Goal: Complete application form: Complete application form

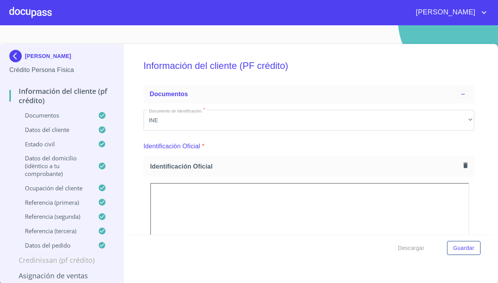
click at [31, 11] on div at bounding box center [30, 12] width 42 height 25
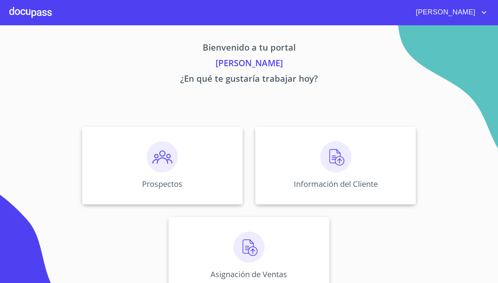
click at [159, 159] on img at bounding box center [162, 156] width 31 height 31
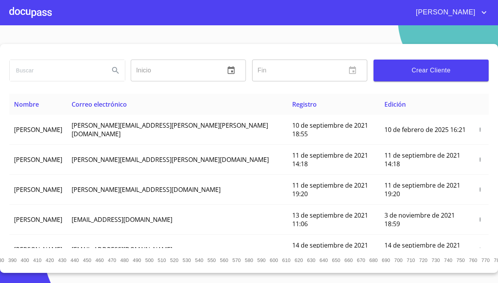
click at [457, 67] on span "Crear Cliente" at bounding box center [431, 70] width 103 height 11
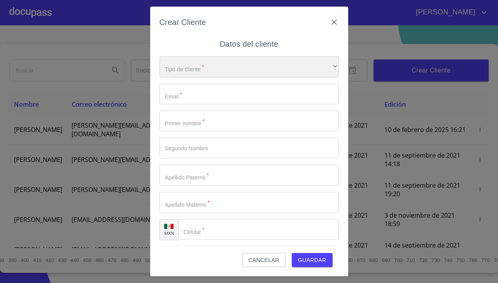
click at [309, 63] on div "​" at bounding box center [248, 66] width 179 height 21
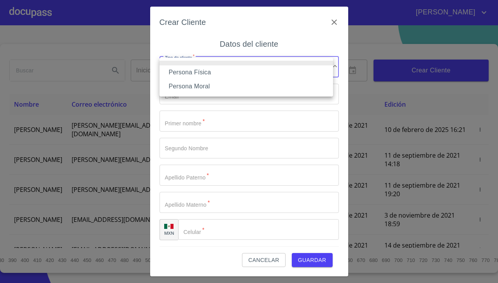
click at [280, 64] on li at bounding box center [245, 63] width 173 height 5
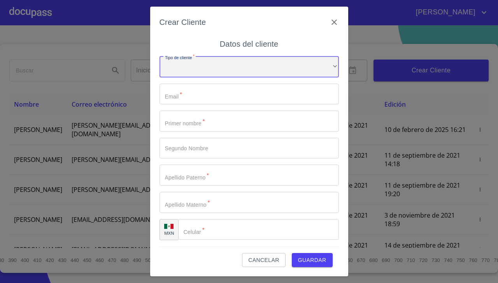
click at [305, 69] on div "​" at bounding box center [248, 66] width 179 height 21
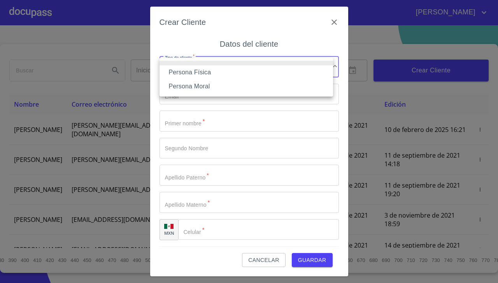
click at [278, 75] on li "Persona Física" at bounding box center [245, 72] width 173 height 14
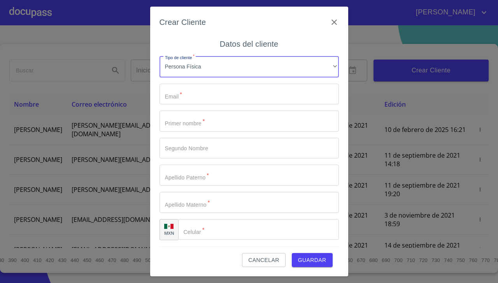
click at [297, 91] on input "Tipo de cliente   *" at bounding box center [248, 94] width 179 height 21
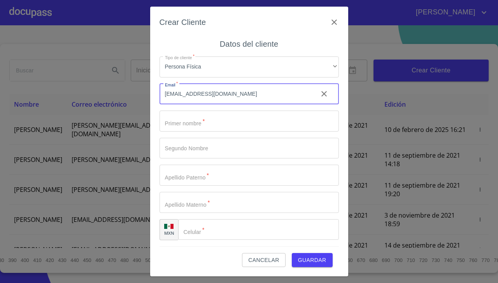
type input "[EMAIL_ADDRESS][DOMAIN_NAME]"
click at [289, 119] on input "Tipo de cliente   *" at bounding box center [248, 120] width 179 height 21
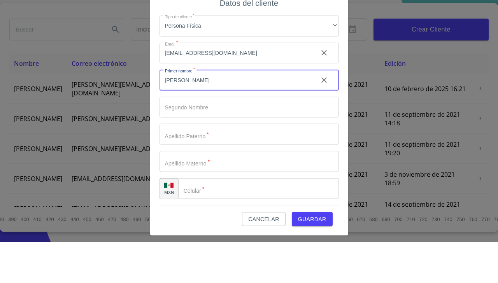
type input "[PERSON_NAME]"
click at [258, 146] on input "Tipo de cliente   *" at bounding box center [248, 148] width 179 height 21
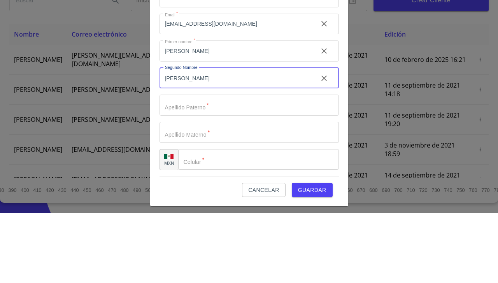
type input "[PERSON_NAME]"
click at [287, 176] on input "Tipo de cliente   *" at bounding box center [248, 175] width 179 height 21
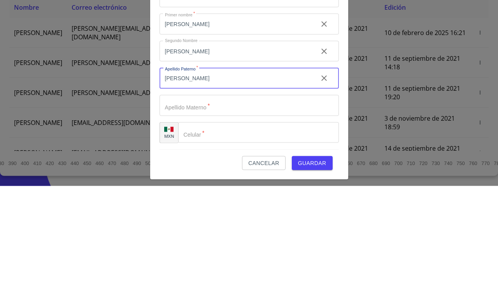
type input "[PERSON_NAME]"
click at [298, 201] on input "Tipo de cliente   *" at bounding box center [248, 202] width 179 height 21
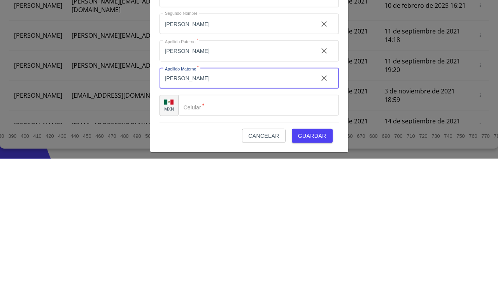
type input "[PERSON_NAME]"
click at [292, 231] on input "Tipo de cliente   *" at bounding box center [258, 229] width 161 height 21
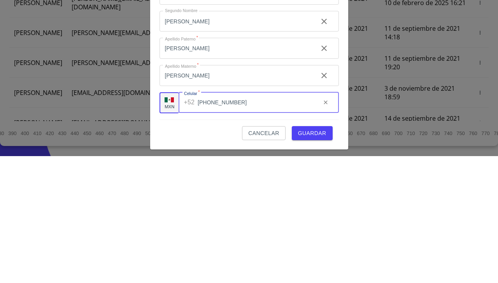
type input "[PHONE_NUMBER]"
click at [320, 260] on span "Guardar" at bounding box center [312, 260] width 28 height 10
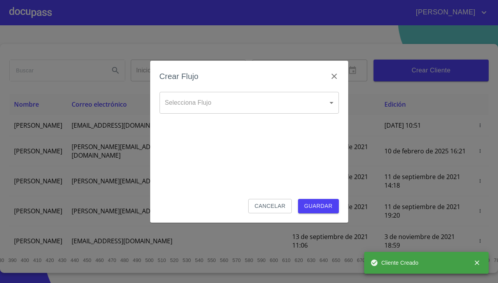
click at [299, 110] on body "[PERSON_NAME] ​ Fin ​ Crear Cliente Nombre Correo electrónico Registro Edición …" at bounding box center [249, 141] width 498 height 283
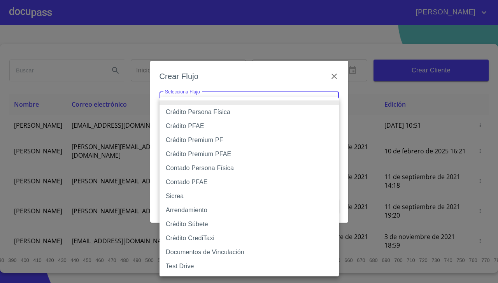
click at [270, 115] on li "Crédito Persona Física" at bounding box center [248, 112] width 179 height 14
type input "6009fb3c7d1714eb8809aa97"
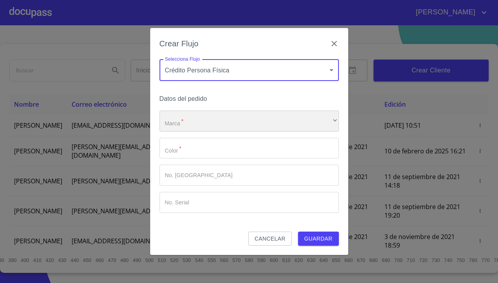
click at [273, 119] on div "​" at bounding box center [248, 120] width 179 height 21
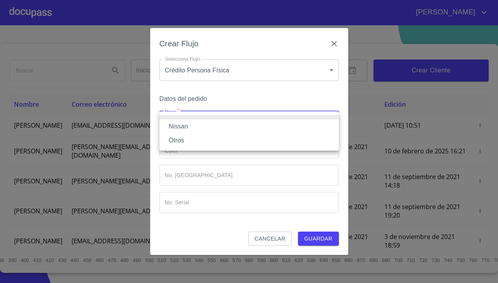
click at [267, 127] on li "Nissan" at bounding box center [248, 126] width 179 height 14
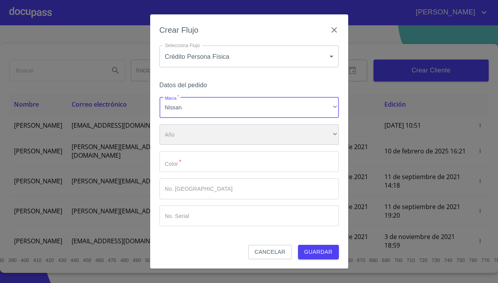
click at [267, 138] on div "​" at bounding box center [248, 134] width 179 height 21
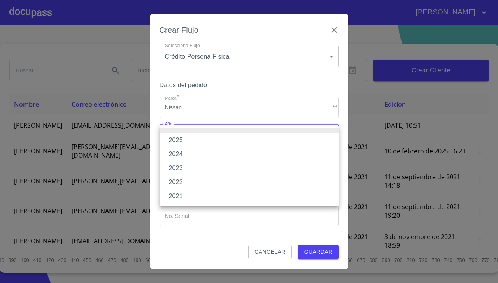
click at [266, 141] on li "2025" at bounding box center [248, 140] width 179 height 14
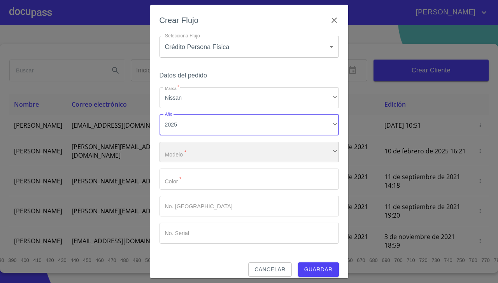
click at [262, 152] on div "​" at bounding box center [248, 152] width 179 height 21
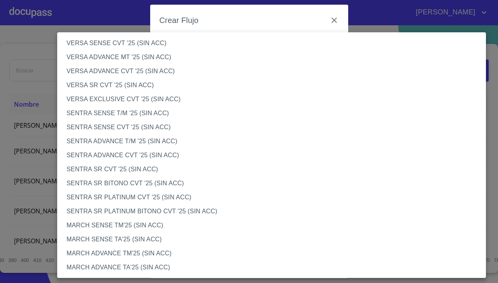
scroll to position [382, 0]
click at [170, 142] on li "SENTRA ADVANCE T/M '25 (SIN ACC)" at bounding box center [274, 141] width 434 height 14
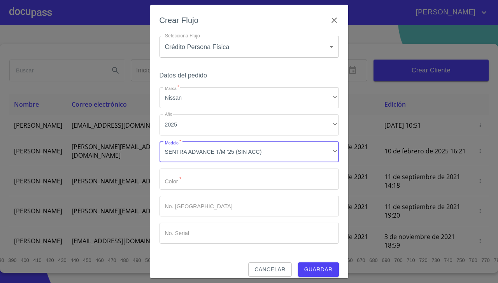
click at [247, 180] on input "Marca   *" at bounding box center [248, 178] width 179 height 21
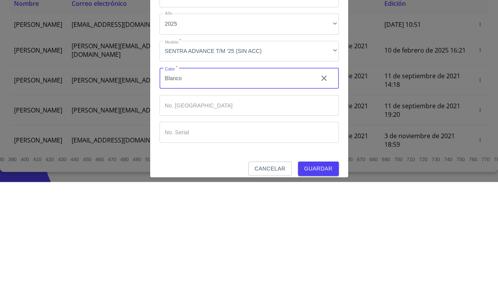
type input "Blanco"
click at [338, 177] on div "Crear Flujo Selecciona Flujo Crédito Persona Física 6009fb3c7d1714eb8809aa97 Se…" at bounding box center [249, 141] width 198 height 273
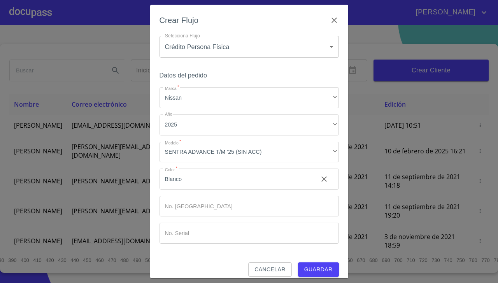
click at [314, 269] on span "Guardar" at bounding box center [318, 269] width 28 height 10
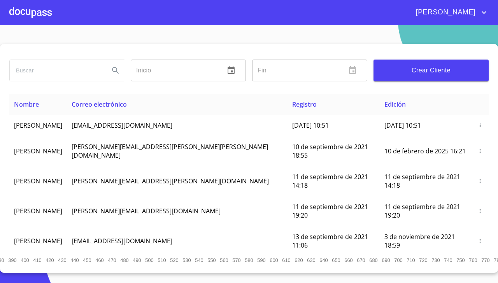
click at [30, 15] on div at bounding box center [30, 12] width 42 height 25
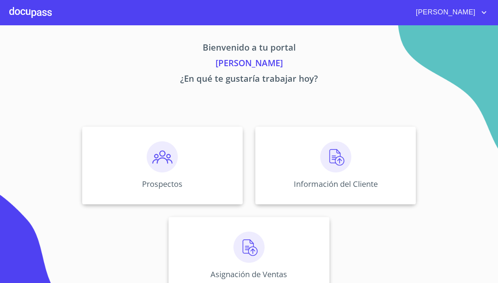
click at [347, 167] on div "Información del Cliente" at bounding box center [335, 165] width 161 height 78
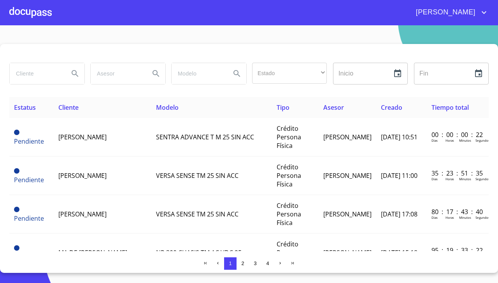
click at [81, 136] on span "[PERSON_NAME]" at bounding box center [82, 137] width 48 height 9
